Goal: Transaction & Acquisition: Register for event/course

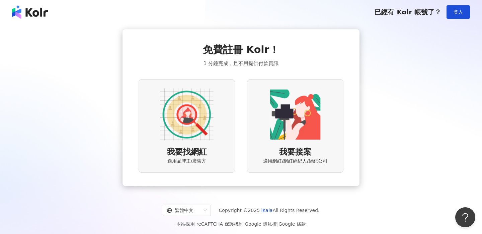
click at [180, 122] on img at bounding box center [187, 115] width 54 height 54
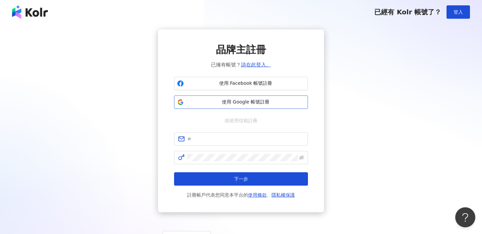
click at [248, 103] on span "使用 Google 帳號註冊" at bounding box center [245, 102] width 118 height 7
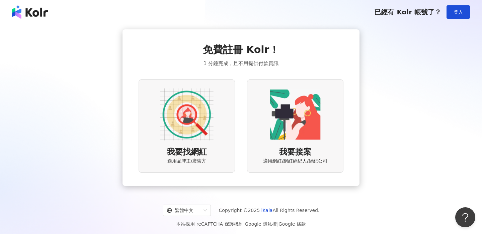
click at [37, 16] on img at bounding box center [30, 11] width 36 height 13
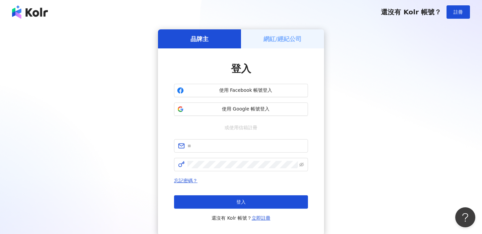
click at [33, 12] on img at bounding box center [30, 11] width 36 height 13
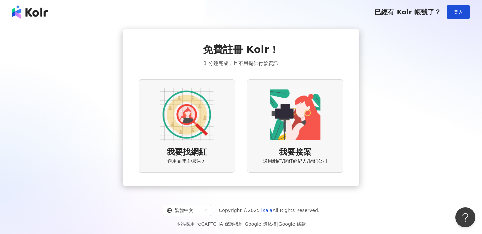
click at [43, 16] on img at bounding box center [30, 11] width 36 height 13
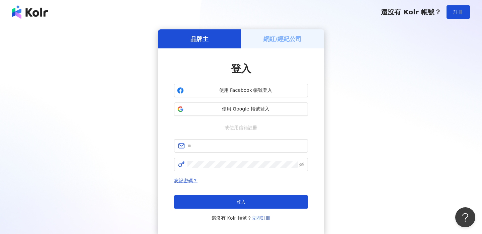
click at [279, 44] on div "網紅/經紀公司" at bounding box center [282, 38] width 83 height 19
click at [257, 217] on link "立即註冊" at bounding box center [261, 218] width 19 height 5
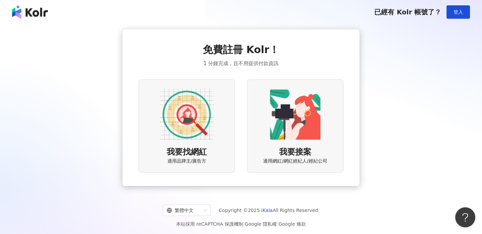
click at [295, 121] on img at bounding box center [295, 115] width 54 height 54
click at [195, 117] on img at bounding box center [187, 115] width 54 height 54
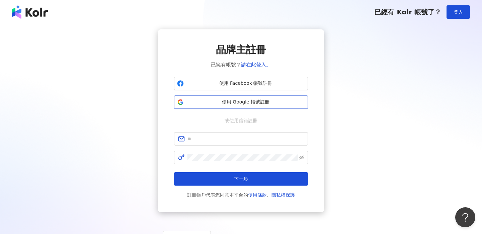
click at [245, 105] on span "使用 Google 帳號註冊" at bounding box center [245, 102] width 118 height 7
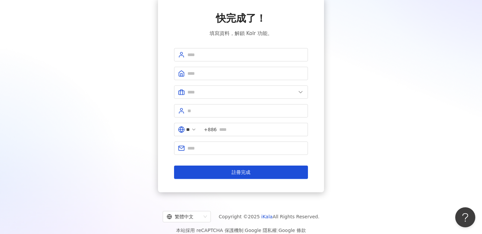
scroll to position [40, 0]
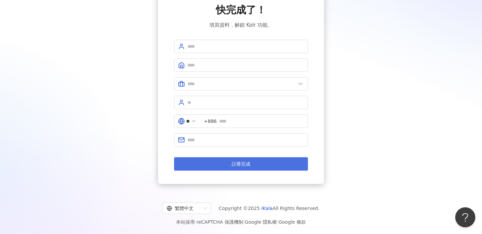
click at [271, 168] on button "註冊完成" at bounding box center [241, 164] width 134 height 13
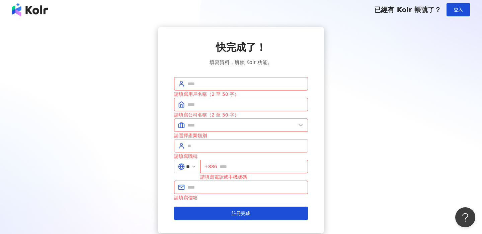
scroll to position [52, 0]
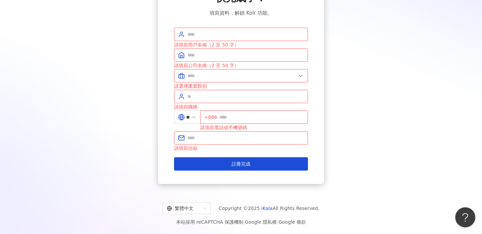
click at [144, 202] on div "繁體中文 Copyright © 2025 iKala All Rights Reserved. 本站採用 reCAPTCHA 保護機制 | Google 隱…" at bounding box center [241, 212] width 482 height 45
